Goal: Feedback & Contribution: Submit feedback/report problem

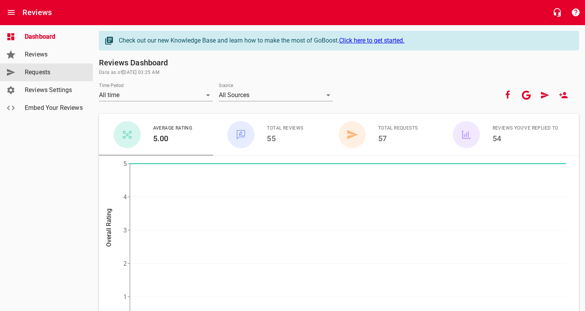
click at [40, 75] on span "Requests" at bounding box center [54, 72] width 59 height 9
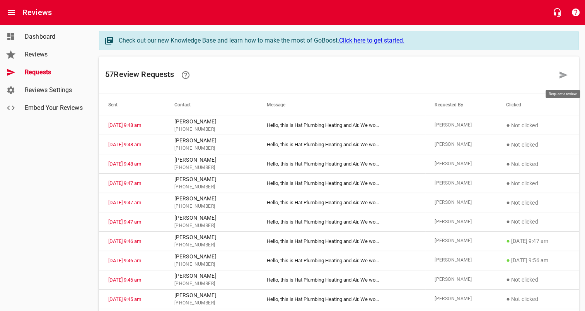
click at [566, 79] on icon at bounding box center [563, 74] width 9 height 9
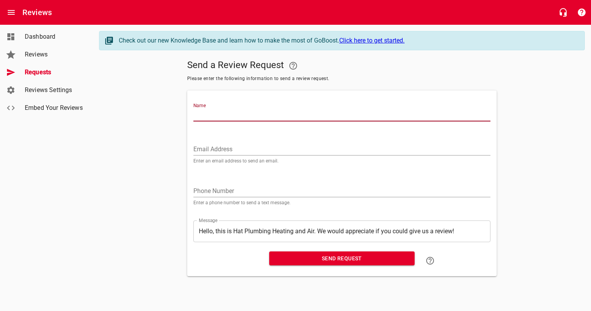
click at [354, 112] on input "Name" at bounding box center [341, 115] width 297 height 12
type input "[PERSON_NAME]"
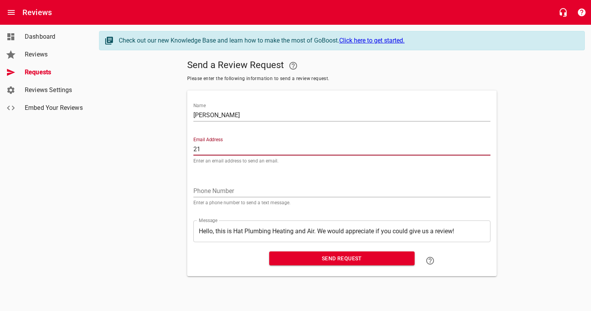
type input "2"
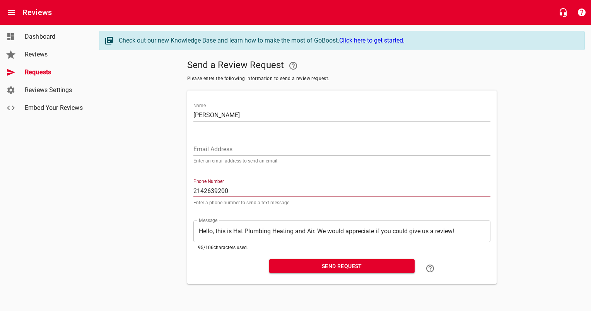
type input "2142639200"
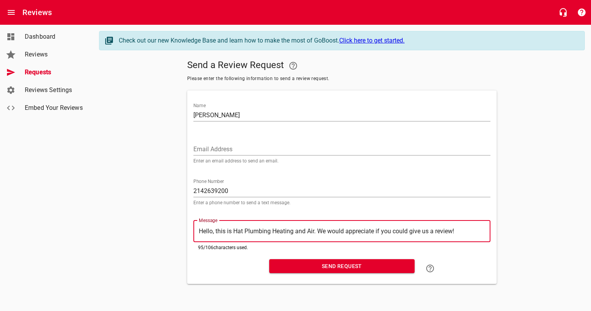
click at [362, 262] on span "Send Request" at bounding box center [341, 267] width 133 height 10
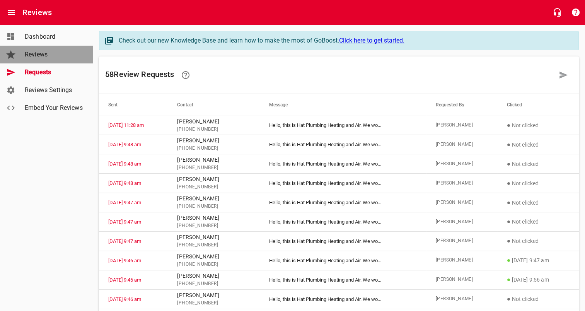
click at [53, 57] on span "Reviews" at bounding box center [54, 54] width 59 height 9
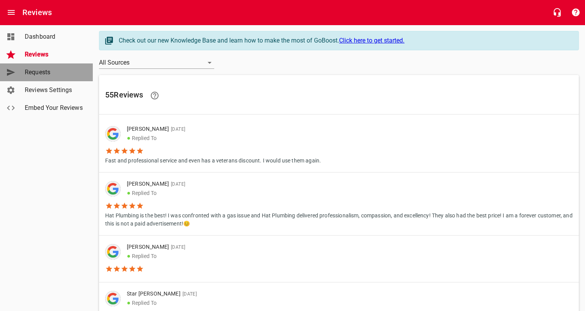
click at [49, 76] on span "Requests" at bounding box center [54, 72] width 59 height 9
